Goal: Information Seeking & Learning: Learn about a topic

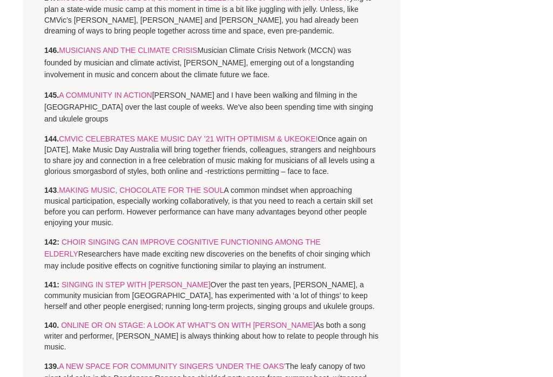
scroll to position [1498, 0]
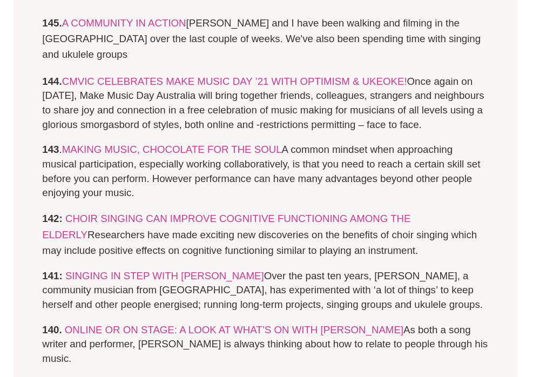
click at [151, 273] on link "SINGING IN STEP WITH [PERSON_NAME]" at bounding box center [136, 277] width 149 height 9
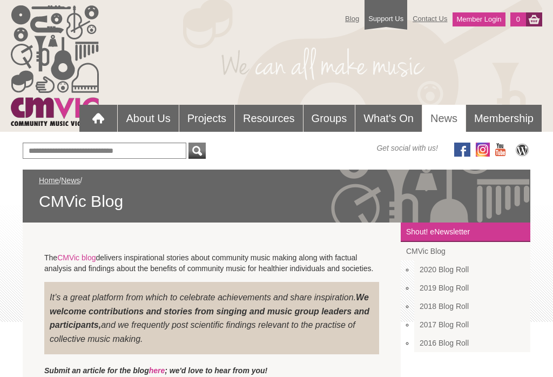
scroll to position [1583, 12]
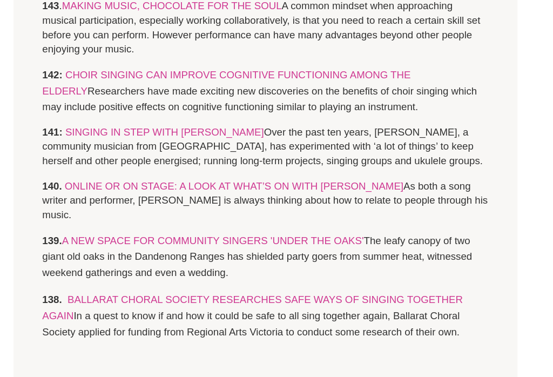
click at [257, 230] on link "ONLINE OR ON STAGE: A LOOK AT WHAT’S ON WITH BRUCE WATSON" at bounding box center [188, 234] width 254 height 9
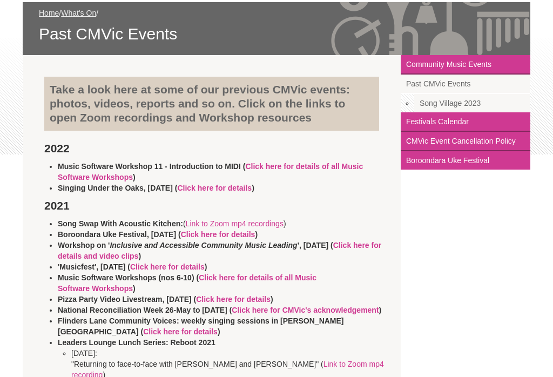
scroll to position [167, 0]
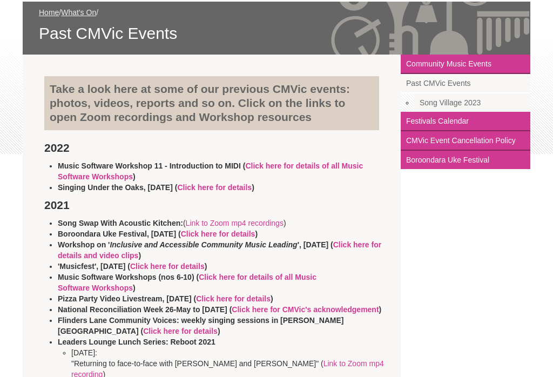
click at [239, 223] on link "Link to Zoom mp4 recordings" at bounding box center [235, 223] width 98 height 9
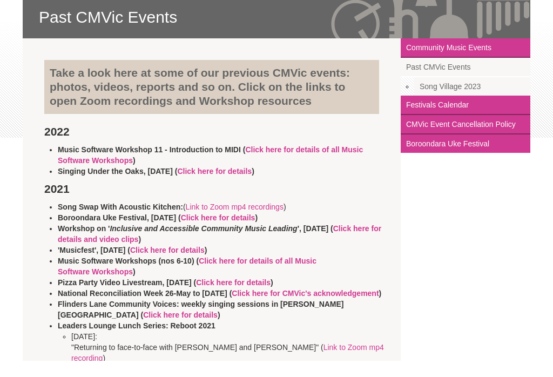
scroll to position [184, 0]
